Goal: Transaction & Acquisition: Obtain resource

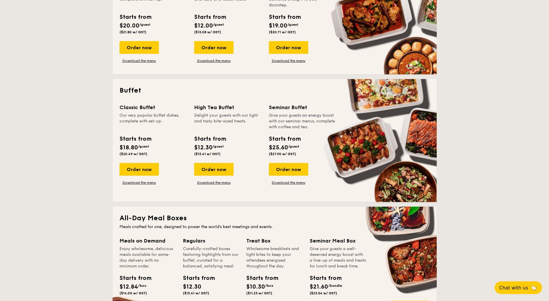
scroll to position [145, 0]
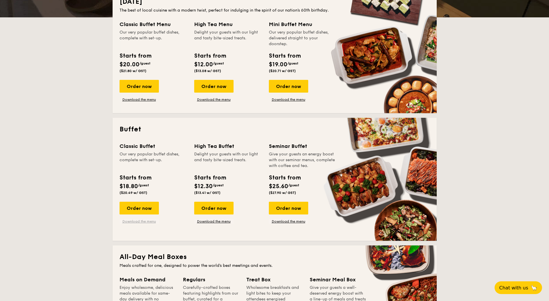
click at [141, 220] on link "Download the menu" at bounding box center [138, 221] width 39 height 5
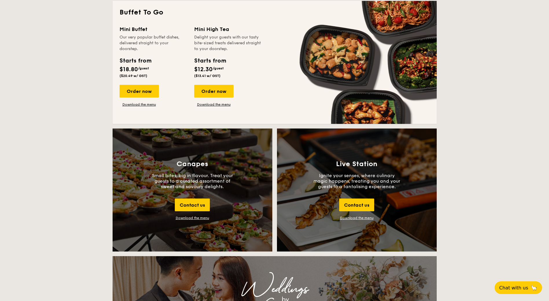
scroll to position [521, 0]
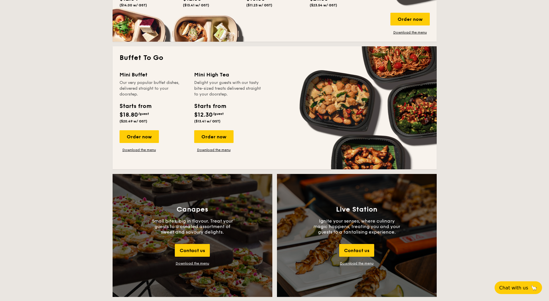
scroll to position [492, 0]
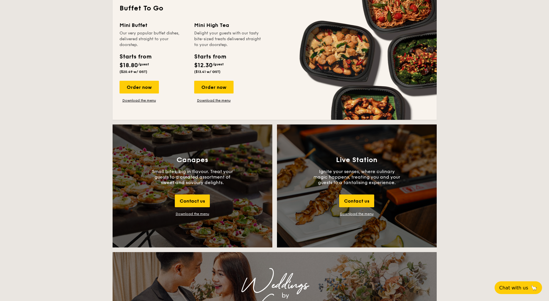
click at [359, 212] on link "Download the menu" at bounding box center [357, 214] width 34 height 4
